Goal: Information Seeking & Learning: Learn about a topic

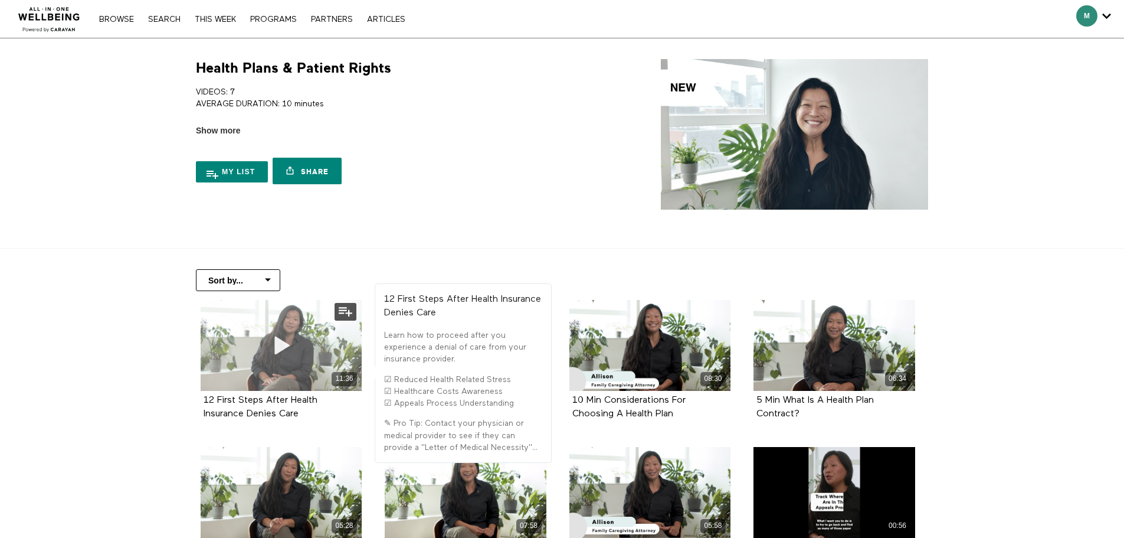
click at [236, 331] on div "11:36" at bounding box center [282, 345] width 162 height 91
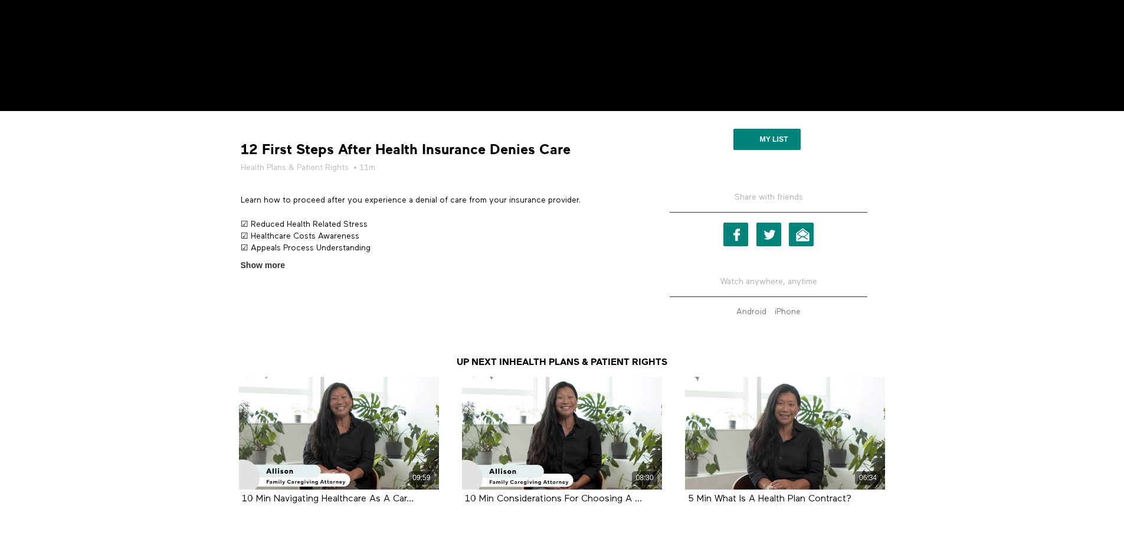
scroll to position [439, 0]
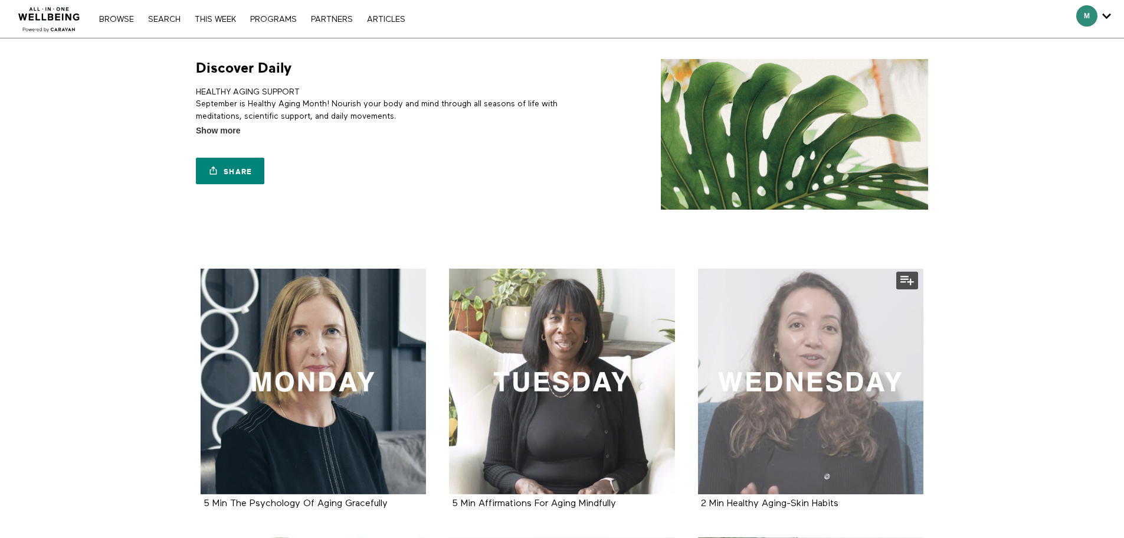
click at [838, 371] on div at bounding box center [811, 382] width 226 height 226
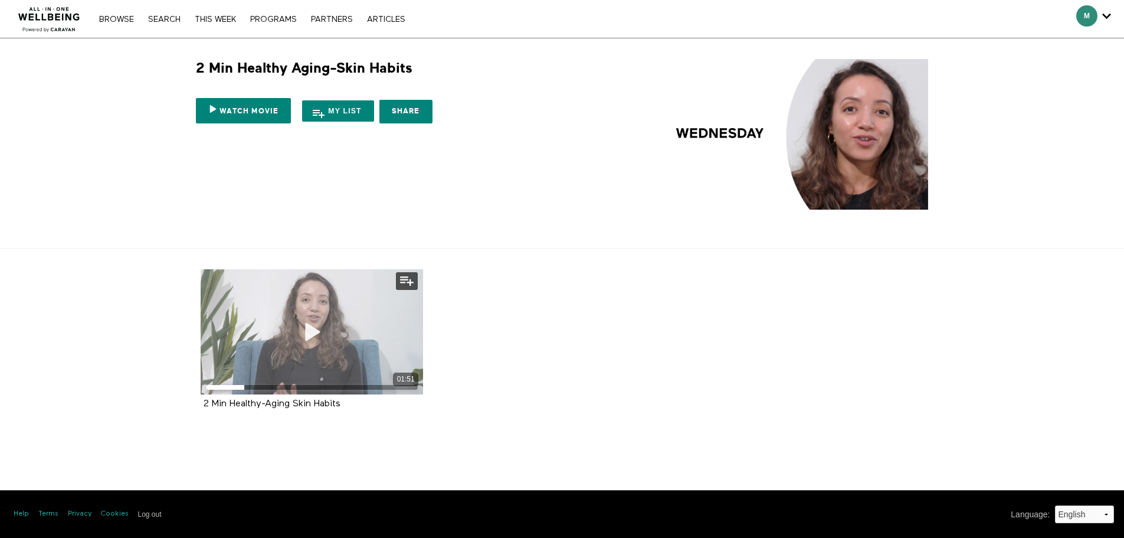
click at [253, 356] on div "01:51" at bounding box center [312, 331] width 223 height 125
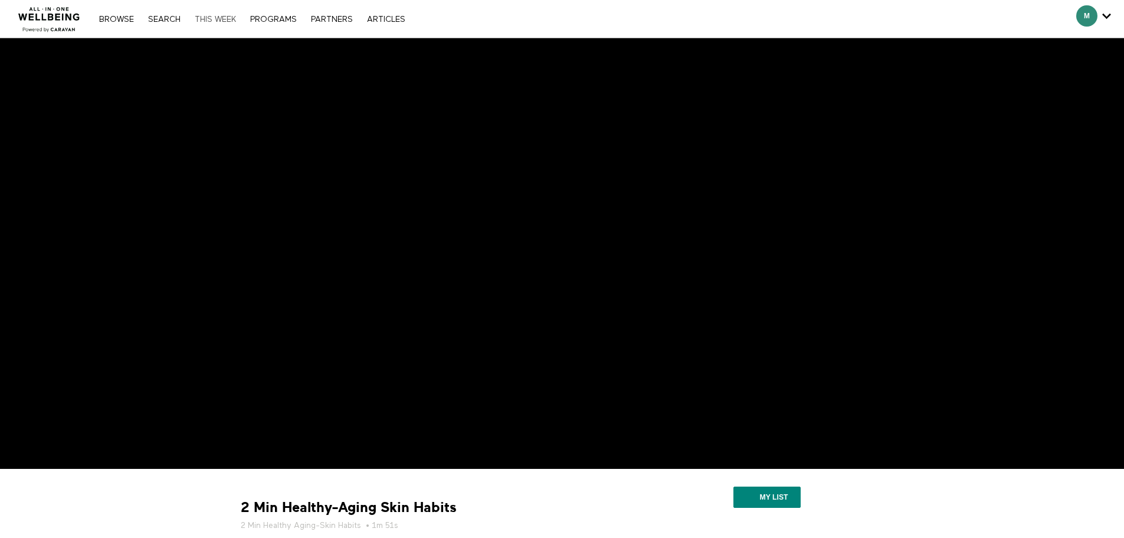
click at [232, 19] on link "THIS WEEK" at bounding box center [215, 19] width 53 height 8
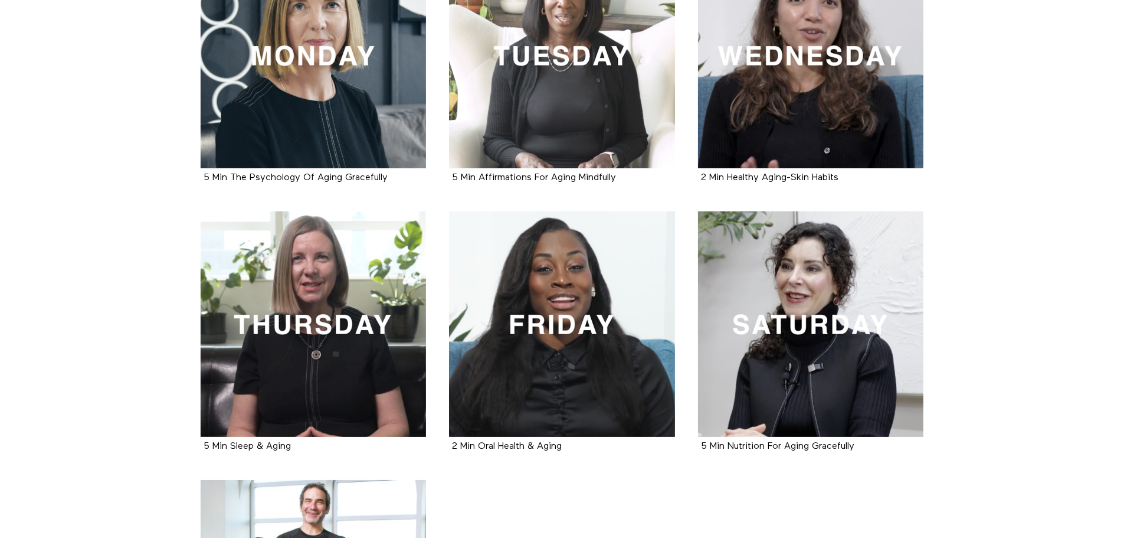
scroll to position [330, 0]
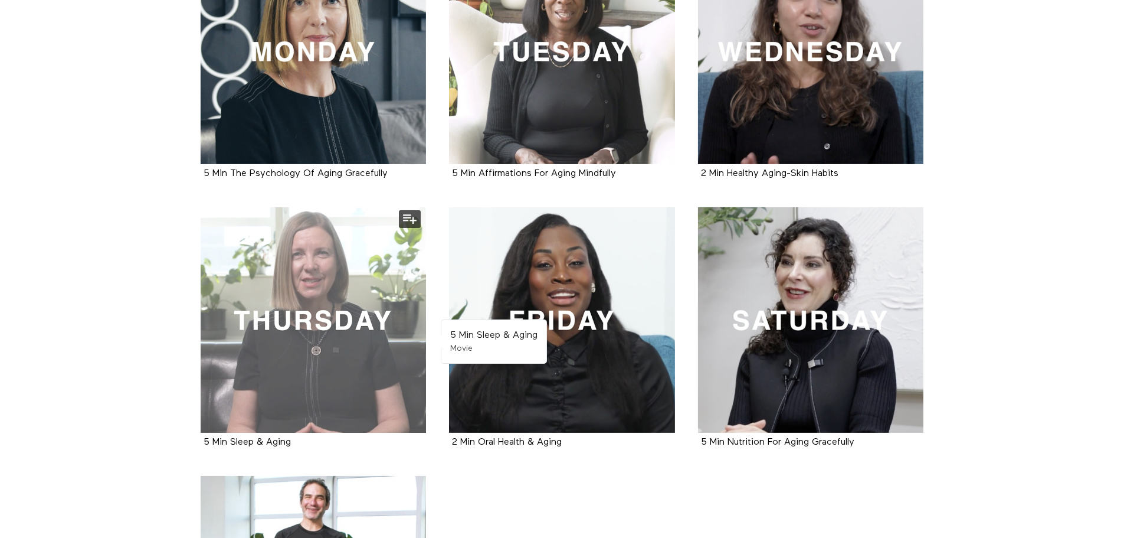
click at [329, 358] on div at bounding box center [314, 320] width 226 height 226
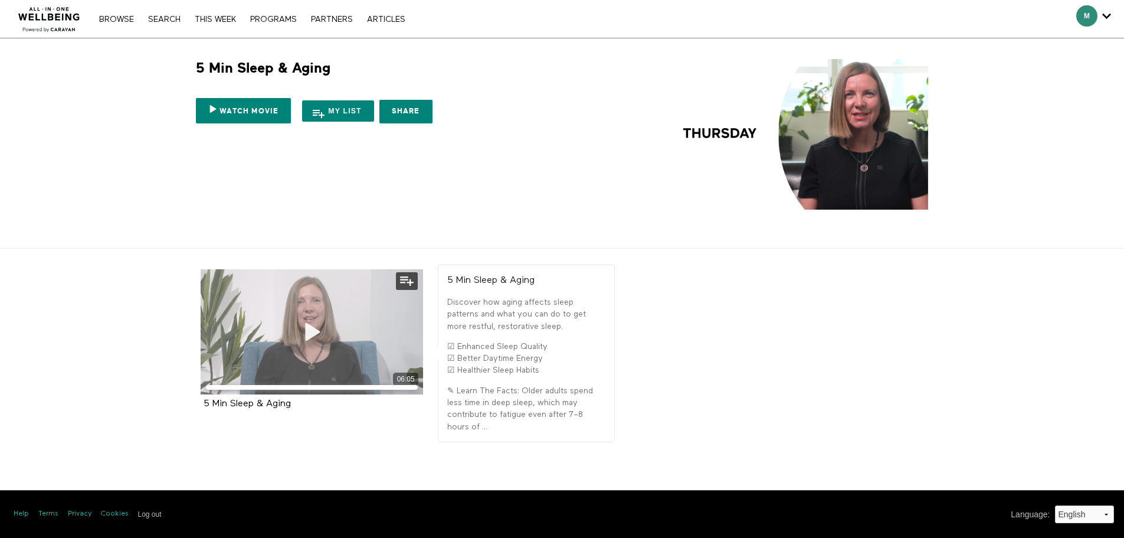
click at [306, 328] on icon at bounding box center [311, 332] width 35 height 21
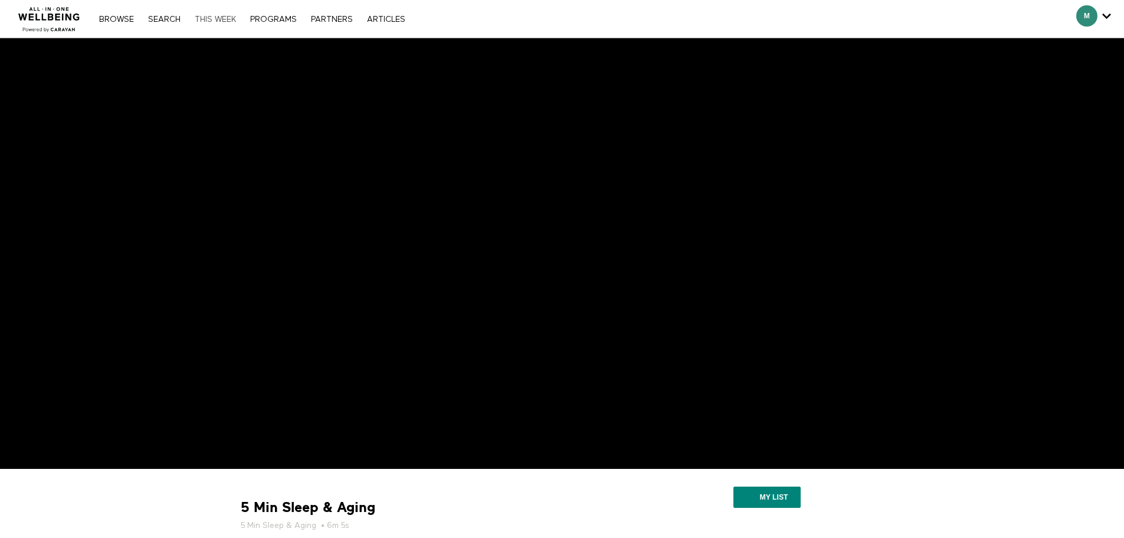
click at [222, 17] on link "THIS WEEK" at bounding box center [215, 19] width 53 height 8
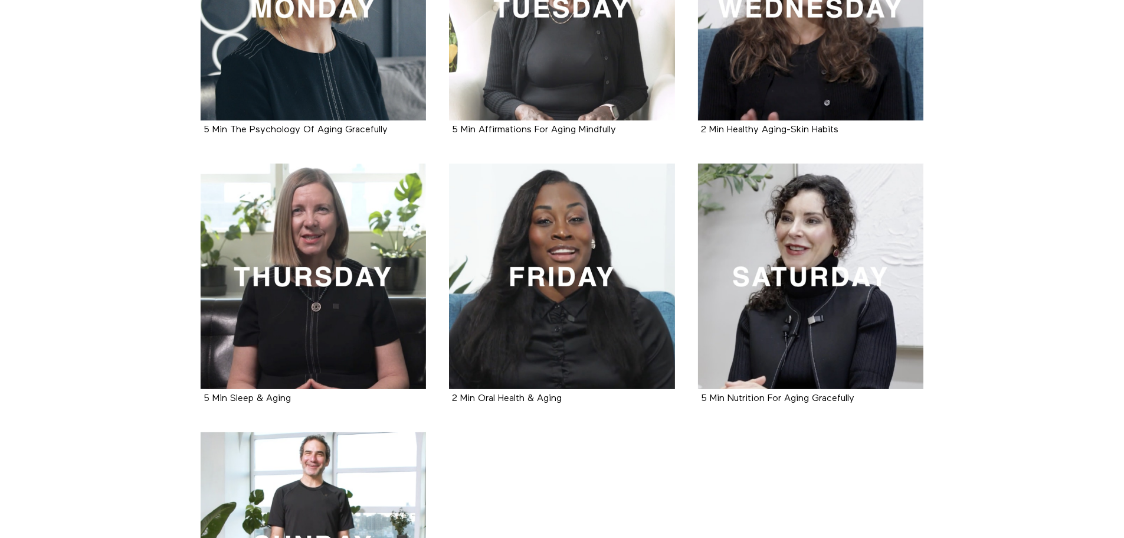
scroll to position [380, 0]
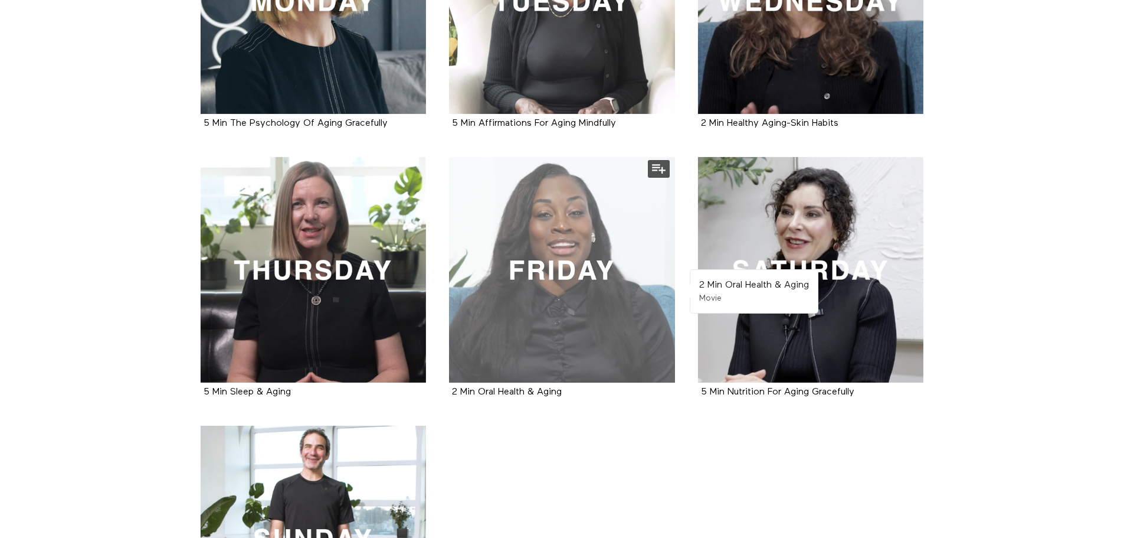
click at [572, 344] on div at bounding box center [562, 270] width 226 height 226
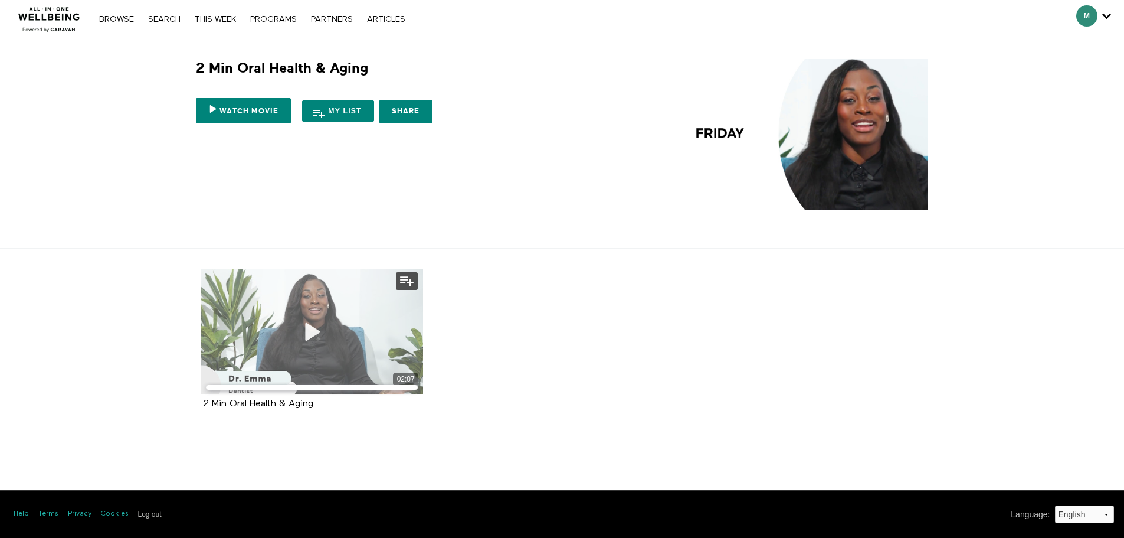
click at [253, 345] on div "02:07" at bounding box center [312, 331] width 223 height 125
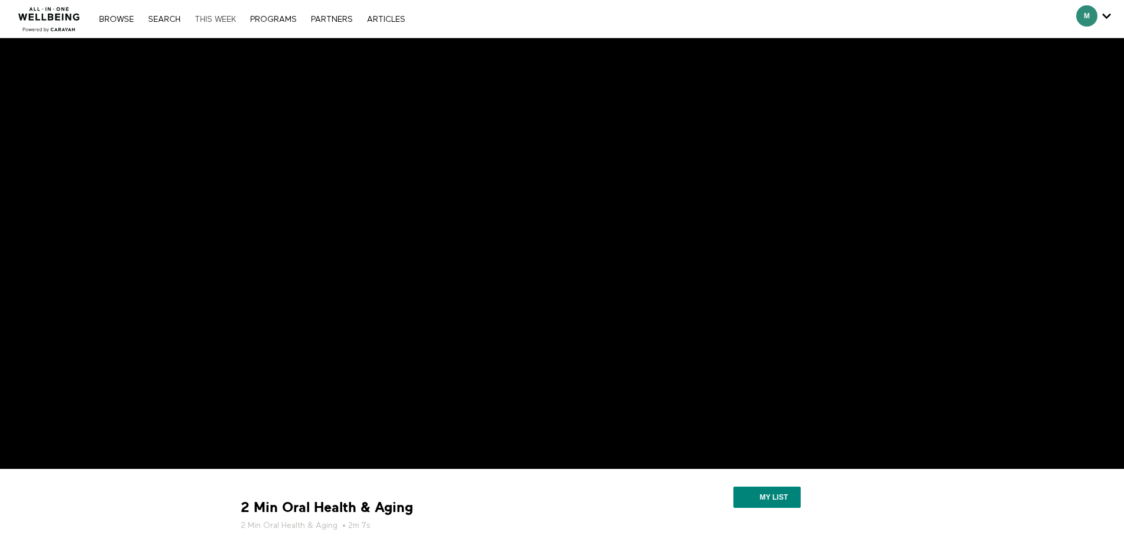
click at [231, 16] on link "THIS WEEK" at bounding box center [215, 19] width 53 height 8
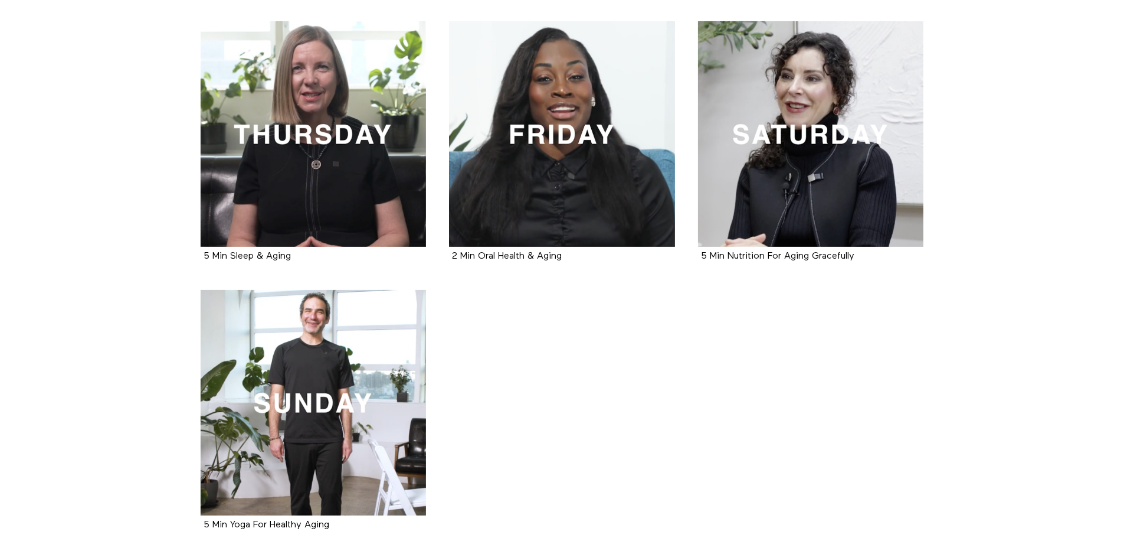
scroll to position [541, 0]
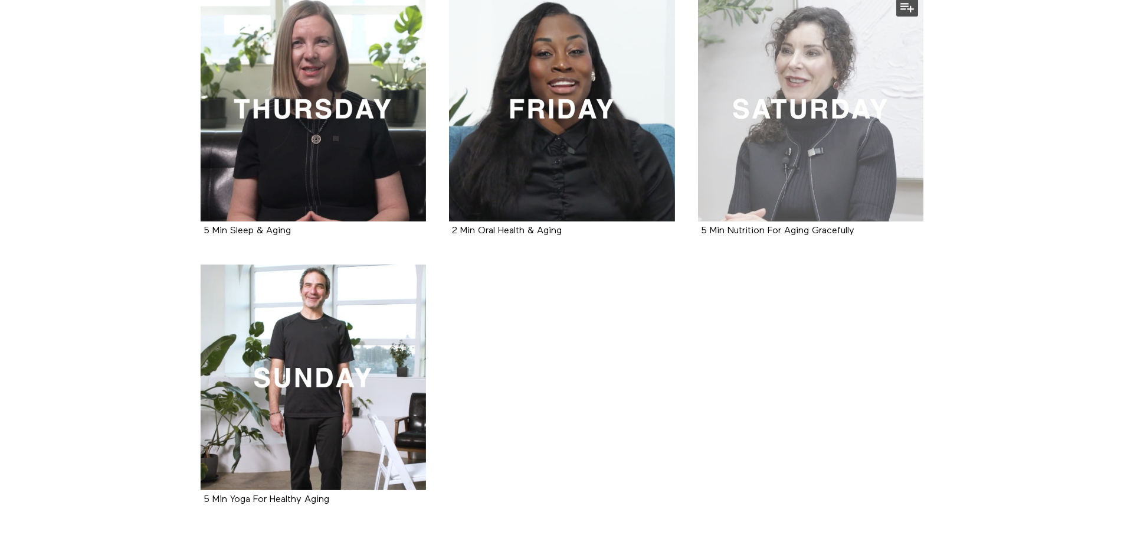
click at [782, 125] on div at bounding box center [811, 109] width 226 height 226
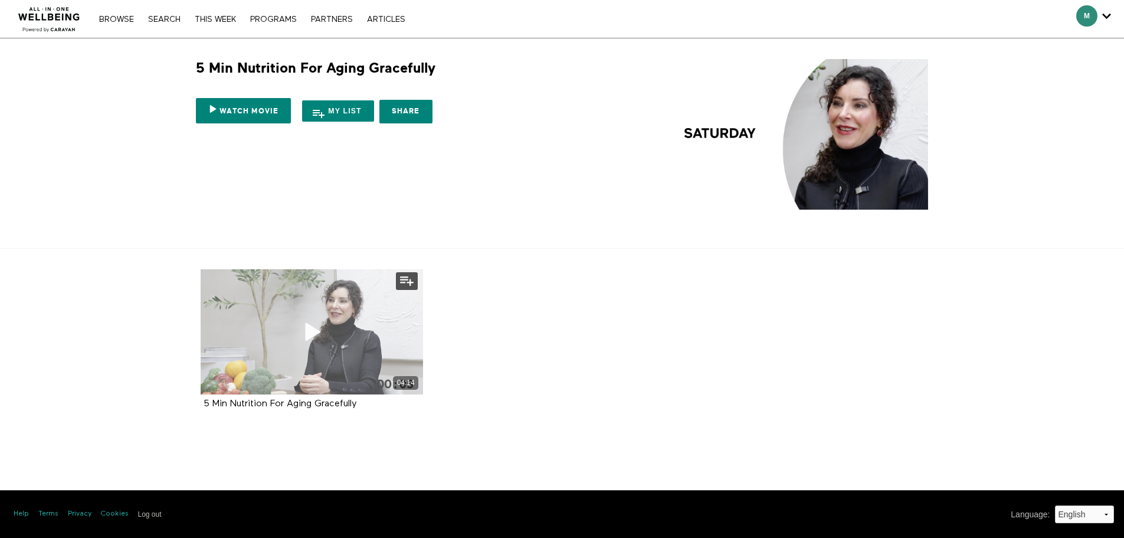
click at [352, 324] on div "04:14" at bounding box center [312, 331] width 223 height 125
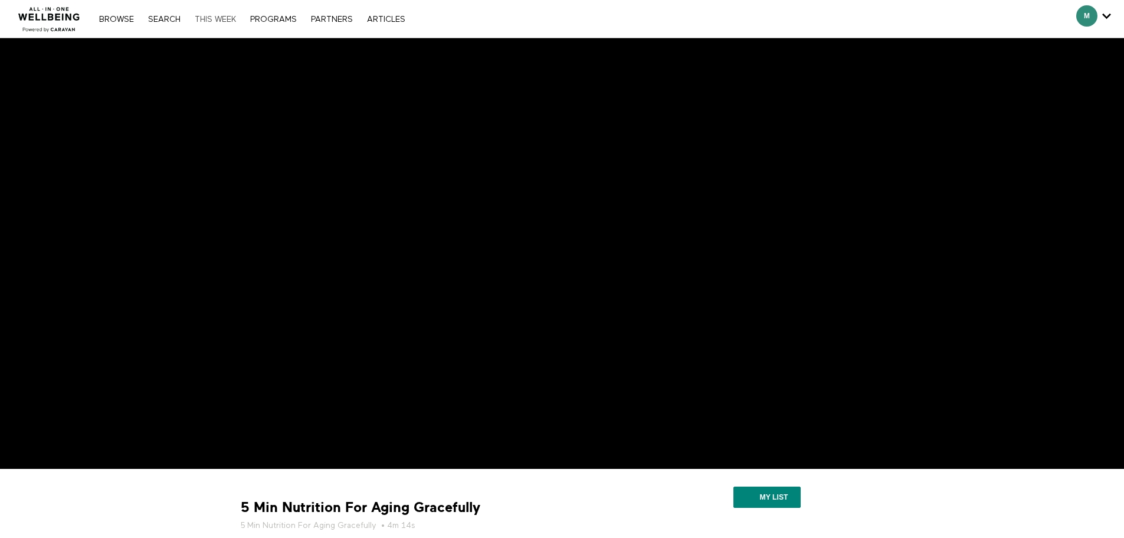
click at [218, 17] on link "THIS WEEK" at bounding box center [215, 19] width 53 height 8
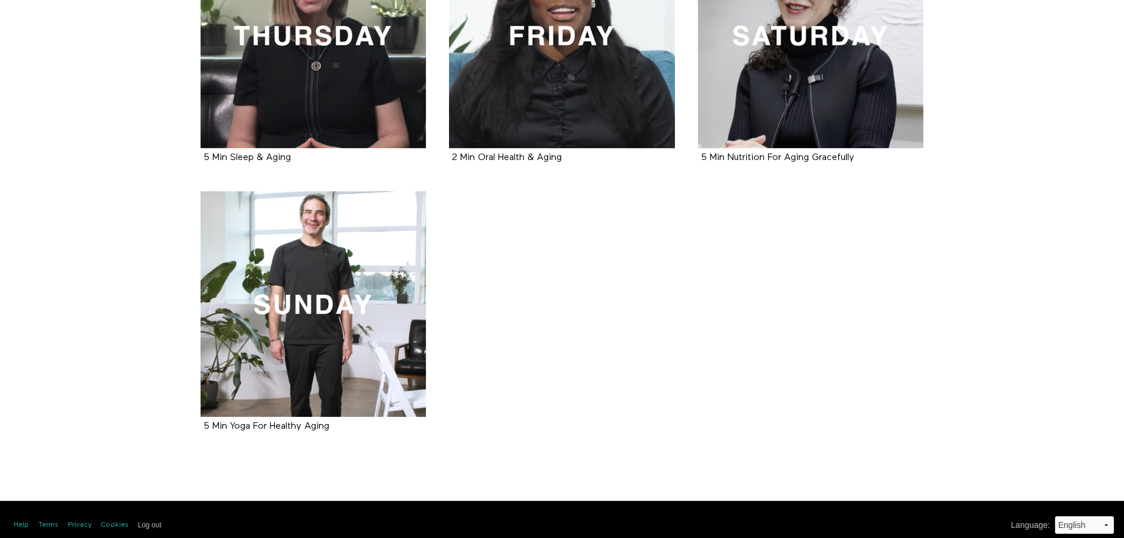
scroll to position [616, 0]
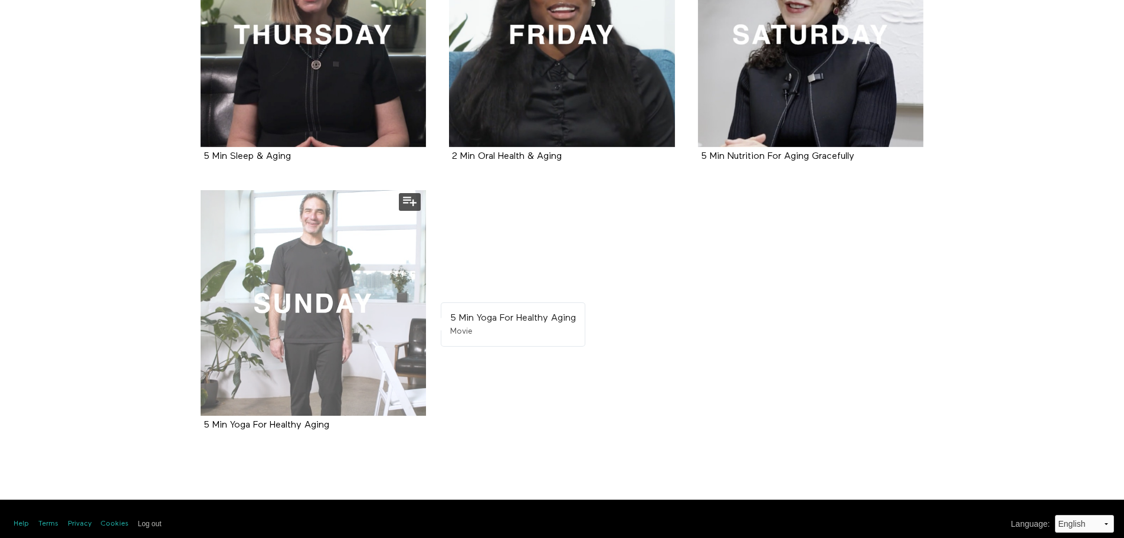
click at [306, 336] on div at bounding box center [314, 303] width 226 height 226
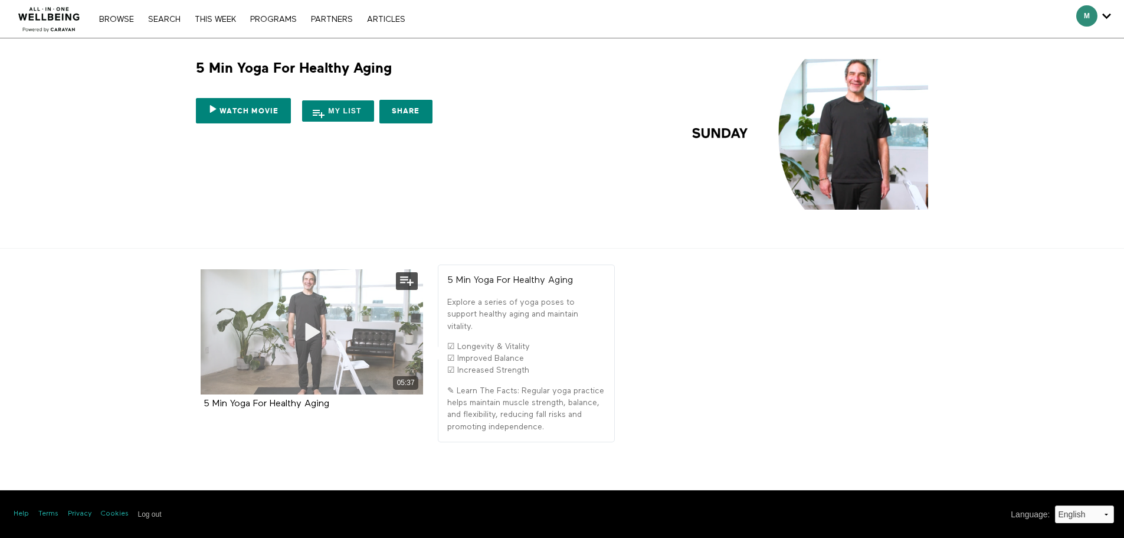
click at [312, 329] on icon at bounding box center [311, 332] width 35 height 21
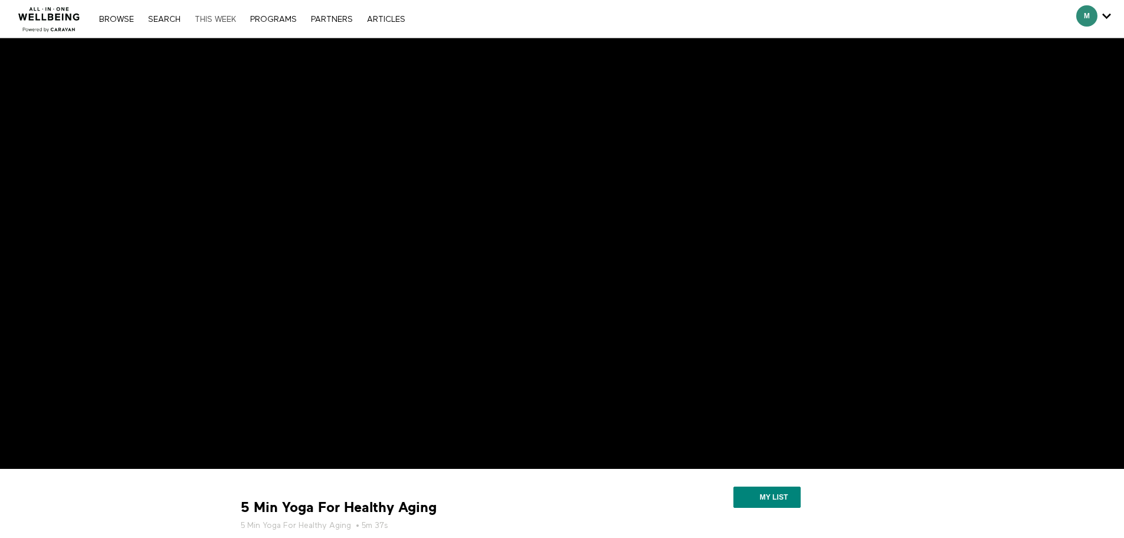
click at [202, 17] on link "THIS WEEK" at bounding box center [215, 19] width 53 height 8
